Goal: Task Accomplishment & Management: Use online tool/utility

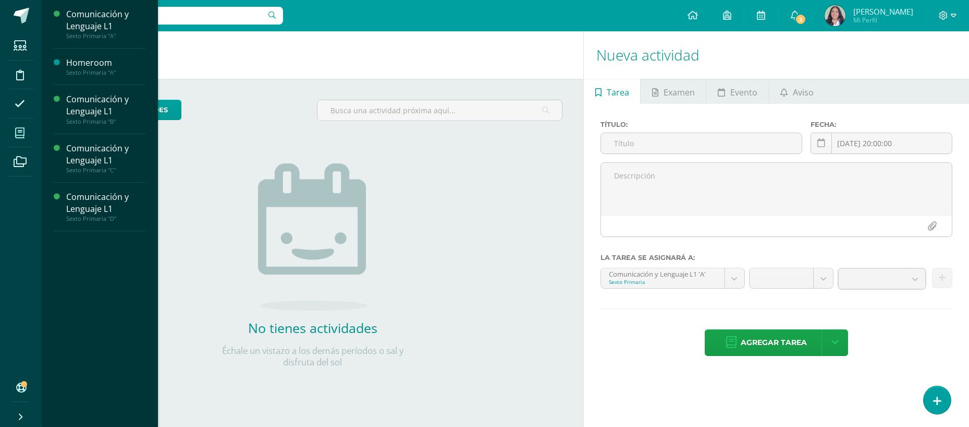
click at [19, 139] on span at bounding box center [19, 132] width 23 height 23
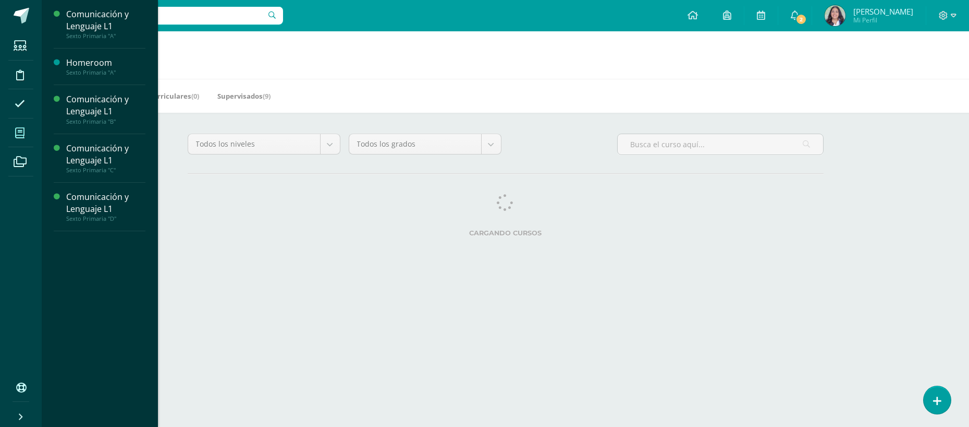
click at [23, 124] on span at bounding box center [19, 132] width 23 height 23
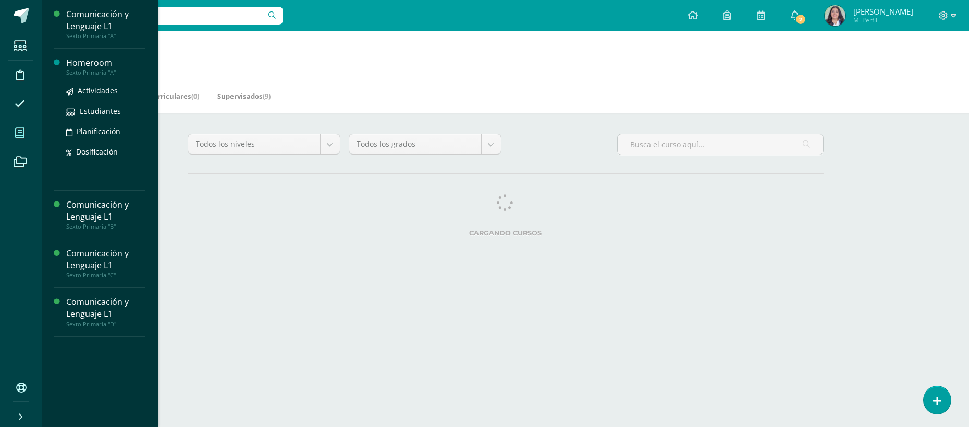
click at [86, 75] on div "Sexto Primaria "A"" at bounding box center [105, 72] width 79 height 7
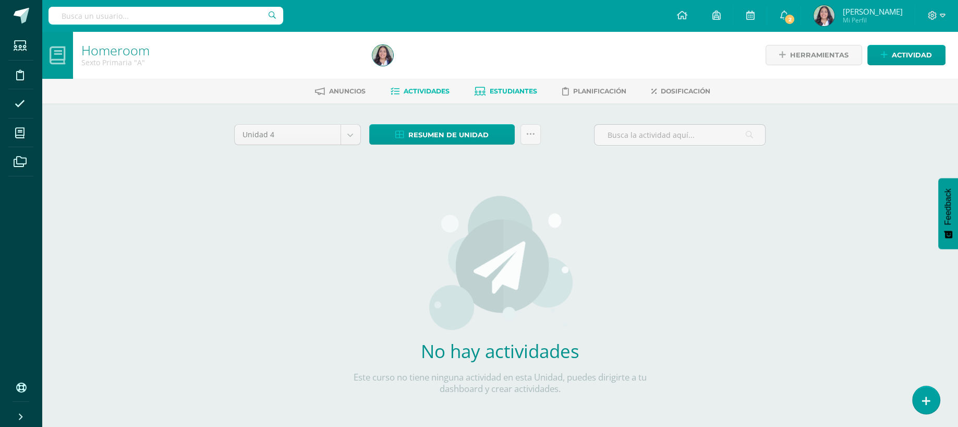
click at [501, 88] on span "Estudiantes" at bounding box center [513, 91] width 47 height 8
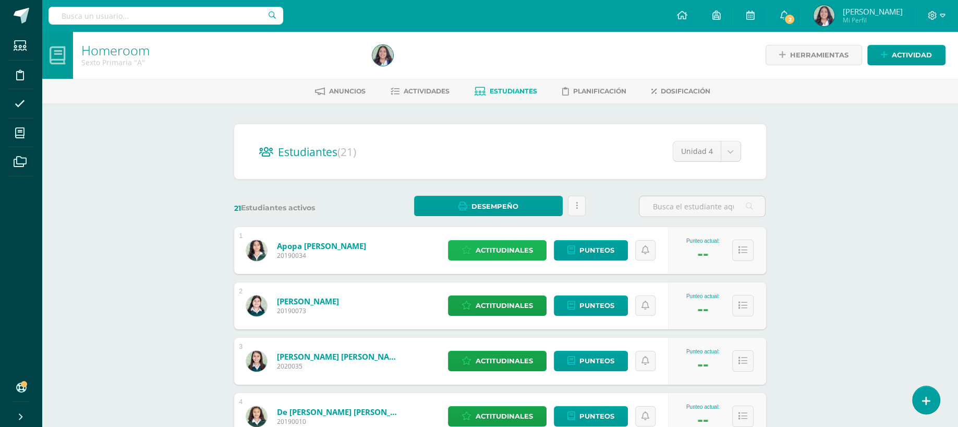
click at [516, 249] on span "Actitudinales" at bounding box center [504, 249] width 57 height 19
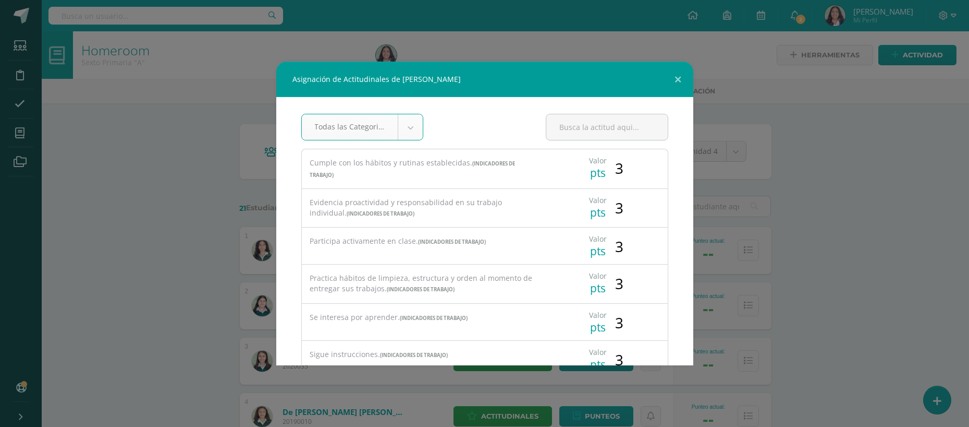
click at [968, 243] on div "Asignación de Actitudinales de Cecilia Montserrat Apopa Milian Todas las Catego…" at bounding box center [484, 213] width 969 height 427
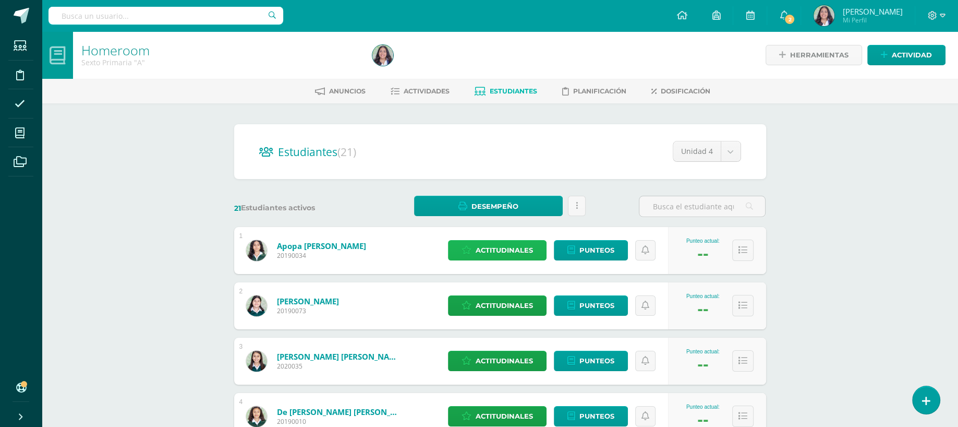
click at [495, 247] on span "Actitudinales" at bounding box center [504, 249] width 57 height 19
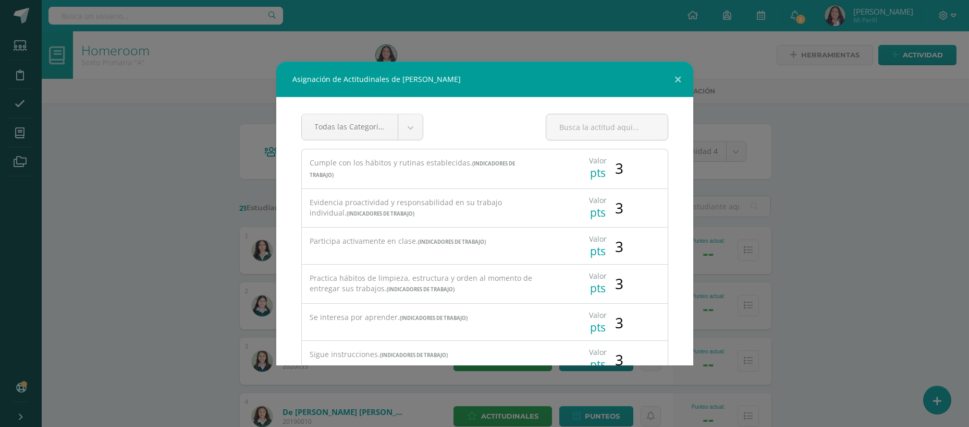
click at [674, 323] on div "Todas las Categorias Todas las Categorias Indicadores Personales Indicadores So…" at bounding box center [484, 231] width 417 height 268
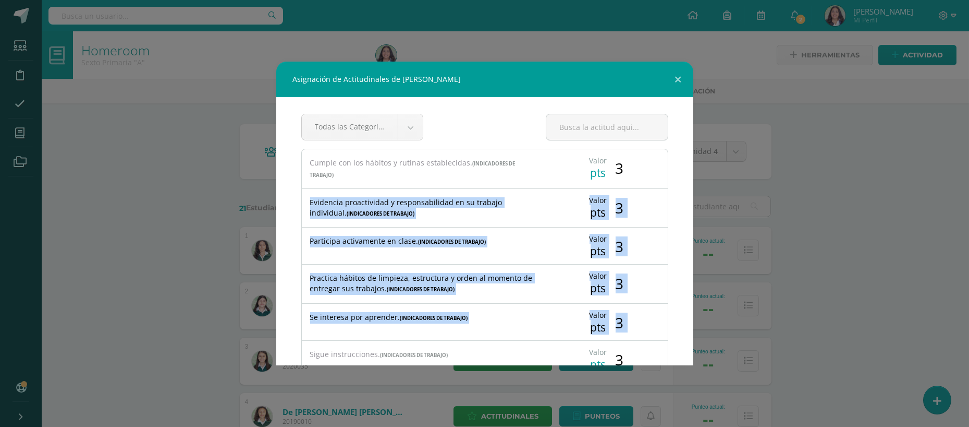
drag, startPoint x: 674, startPoint y: 323, endPoint x: 689, endPoint y: 150, distance: 174.3
click at [689, 150] on div "Todas las Categorias Todas las Categorias Indicadores Personales Indicadores So…" at bounding box center [484, 231] width 417 height 268
click at [673, 76] on button at bounding box center [679, 79] width 30 height 35
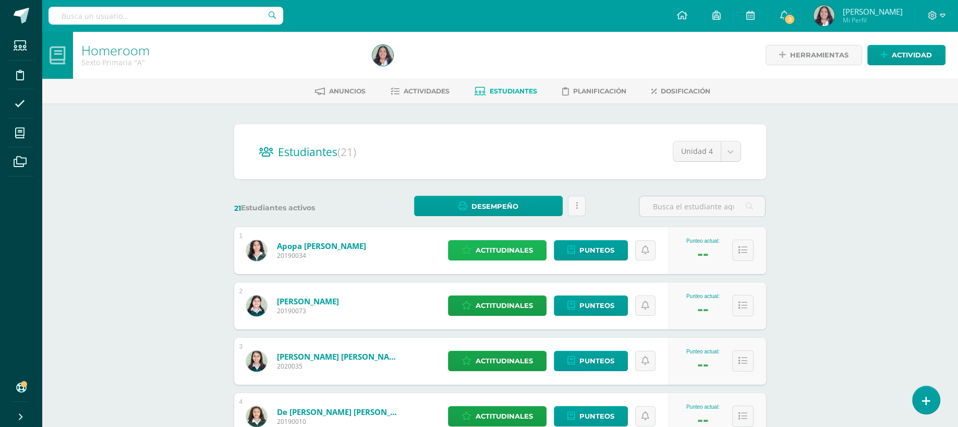
scroll to position [373, 0]
